Goal: Task Accomplishment & Management: Use online tool/utility

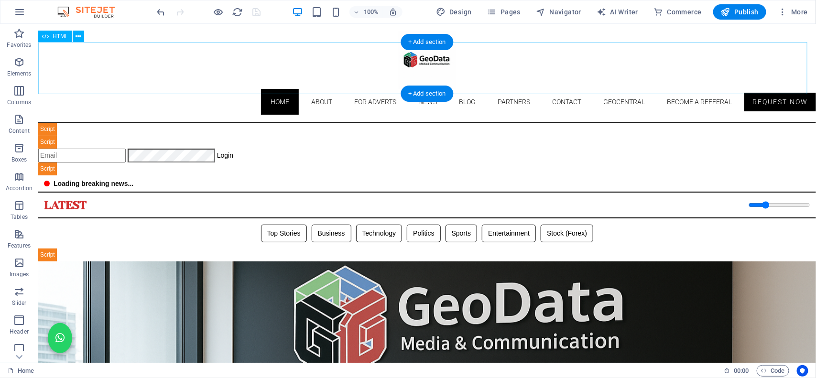
click at [284, 122] on div "Geodata Media & Technology Dashboard ☰ Login Geodata Admin Dashboard Overview A…" at bounding box center [427, 148] width 778 height 53
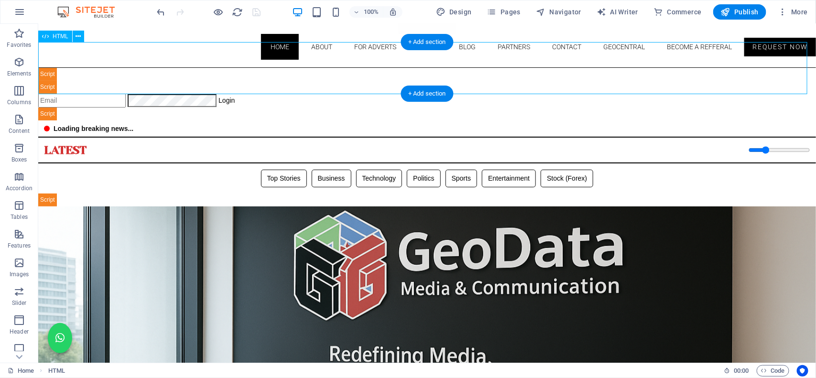
click at [284, 83] on div "Geodata Media & Technology Dashboard ☰ Login Geodata Admin Dashboard Overview A…" at bounding box center [427, 93] width 778 height 53
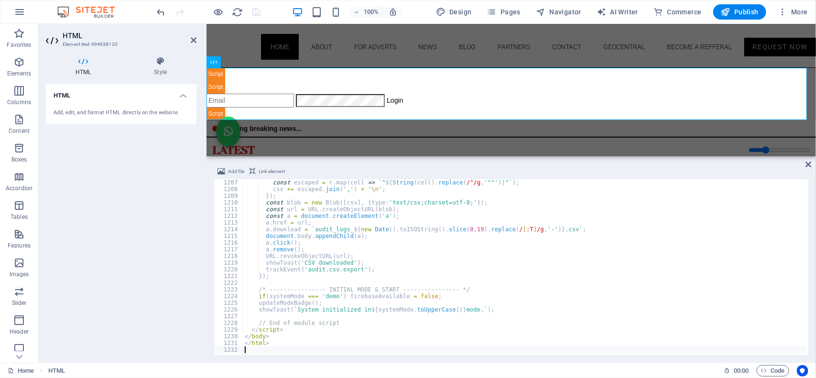
click at [262, 300] on div "const escaped = r . map ( cell => ` " ${ String ( cell ) . replace ( /"/g , '""…" at bounding box center [797, 272] width 1109 height 187
type textarea "</html>"
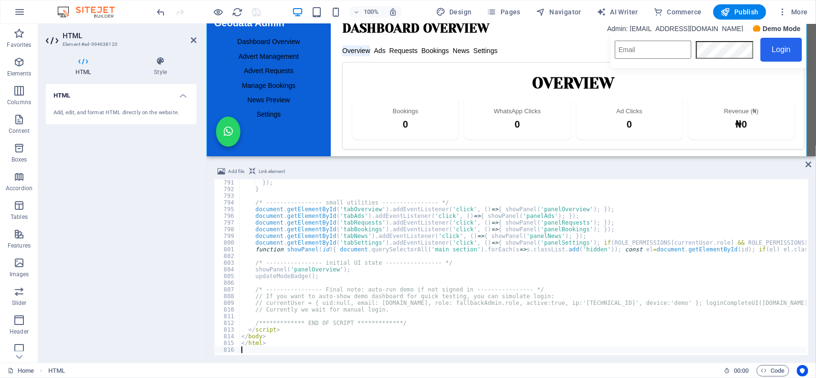
scroll to position [159, 0]
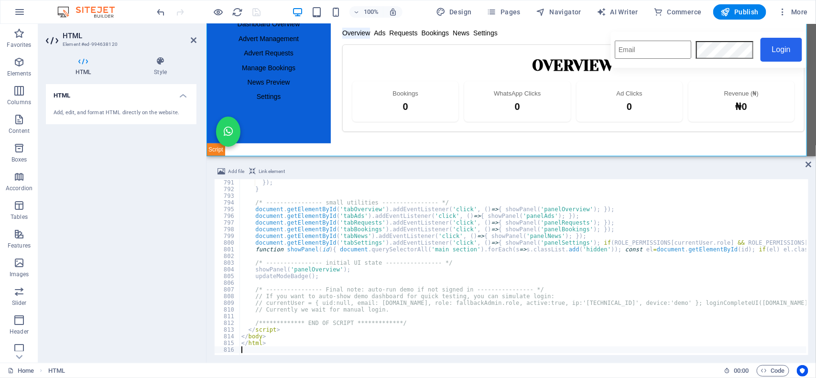
type textarea "</html>"
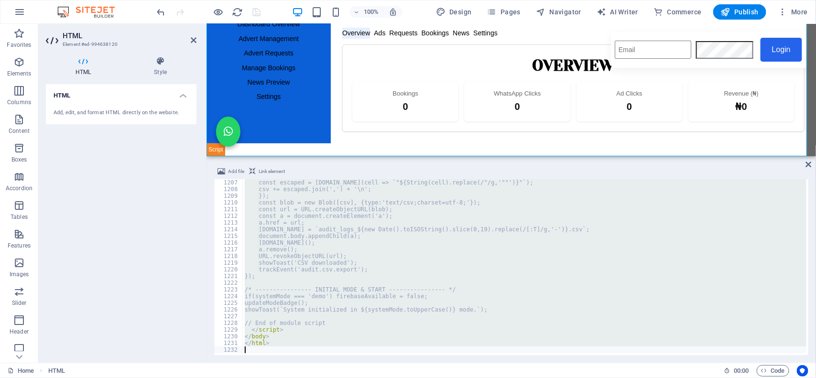
scroll to position [8071, 0]
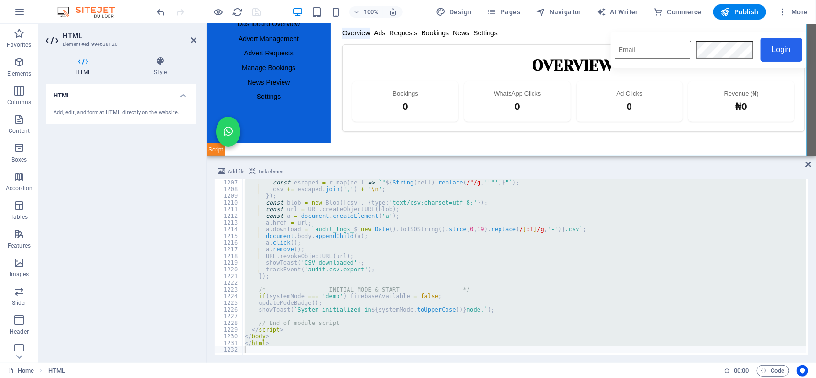
click at [197, 0] on header "100% Design Pages Navigator AI Writer Commerce Publish More" at bounding box center [408, 12] width 816 height 24
click at [201, 12] on div at bounding box center [199, 11] width 11 height 11
click at [159, 11] on icon "undo" at bounding box center [161, 12] width 11 height 11
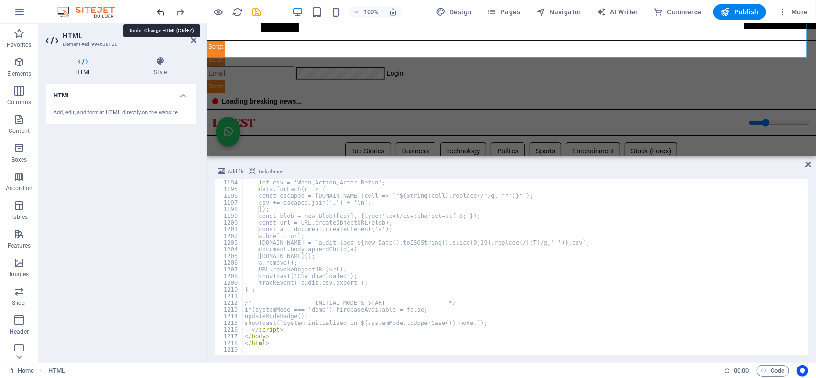
scroll to position [58, 0]
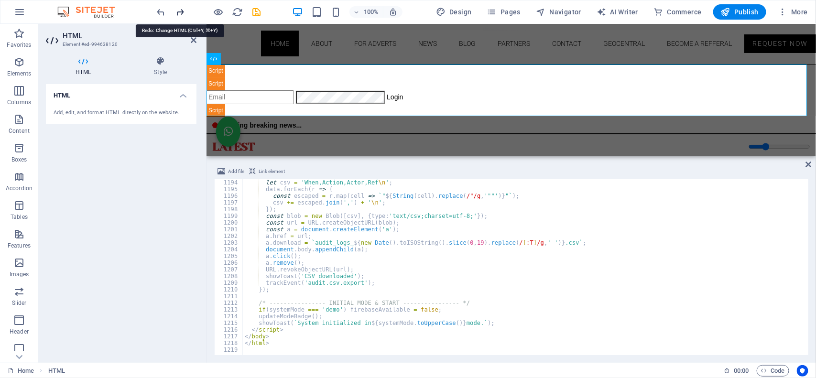
click at [182, 10] on icon "redo" at bounding box center [180, 12] width 11 height 11
